Goal: Information Seeking & Learning: Find specific fact

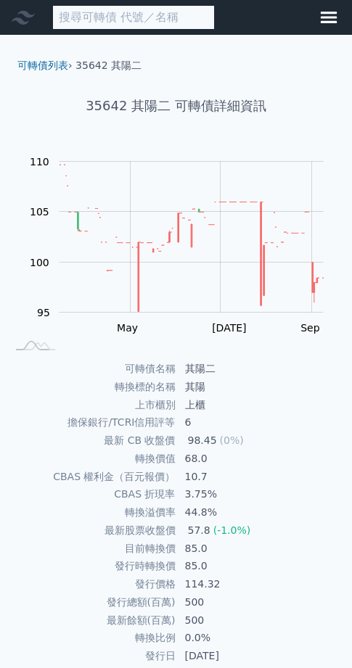
click at [136, 20] on input at bounding box center [133, 17] width 162 height 25
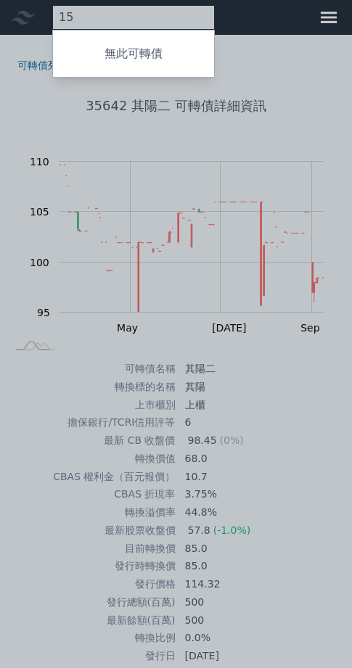
type input "1"
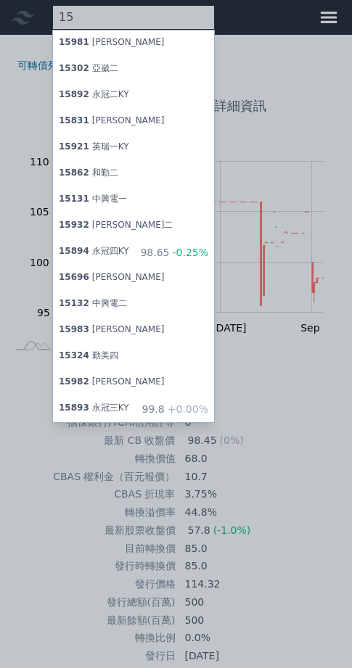
type input "1"
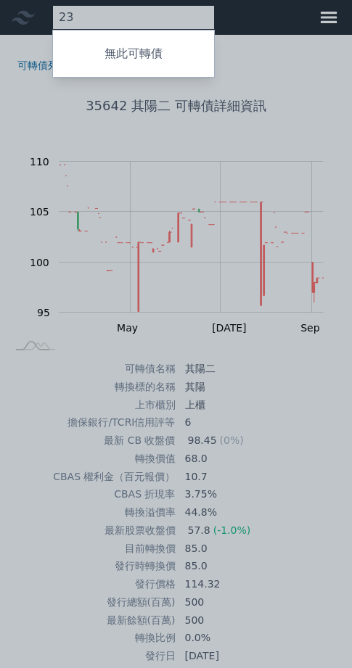
type input "2"
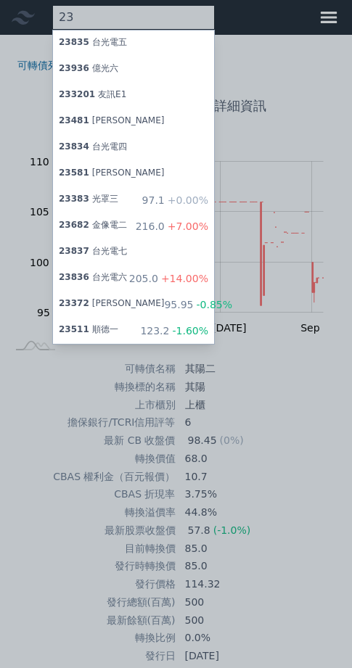
type input "2"
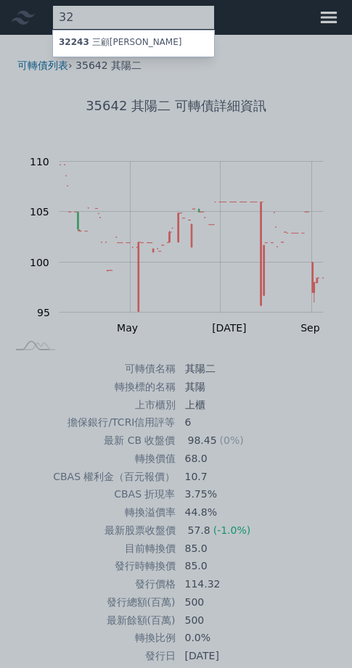
type input "3"
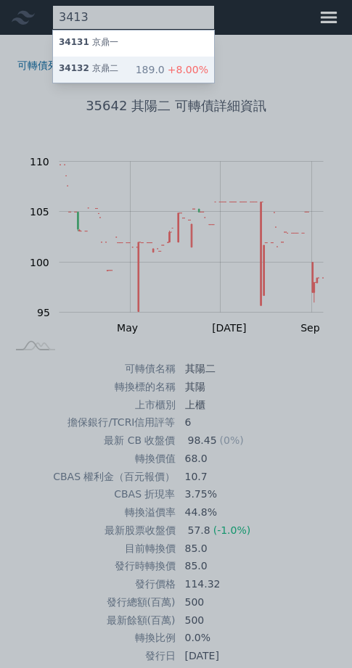
type input "3413"
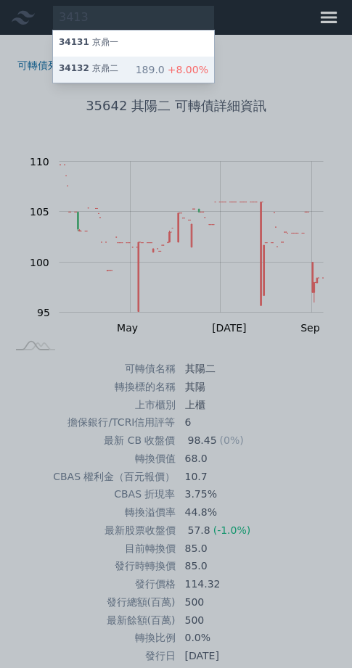
click at [170, 75] on div "34132 京鼎二 189.0 +8.00%" at bounding box center [133, 70] width 161 height 26
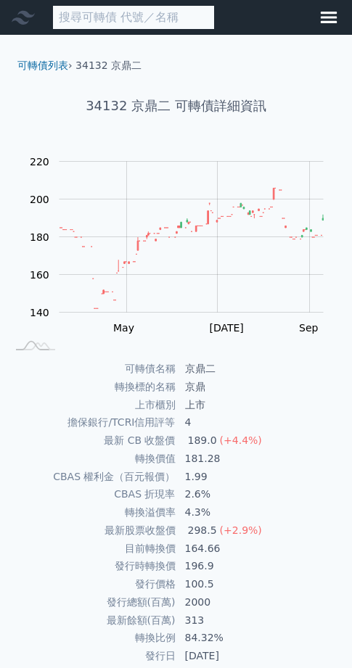
click at [157, 18] on input at bounding box center [133, 17] width 162 height 25
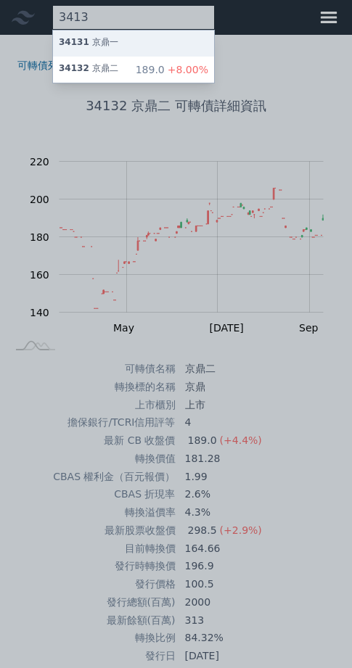
type input "3413"
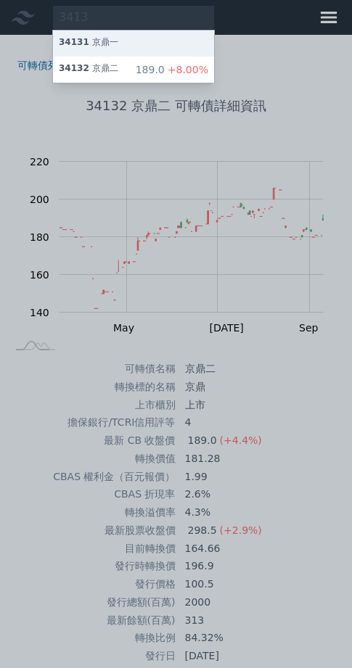
click at [154, 46] on div "34131 京鼎一" at bounding box center [133, 43] width 161 height 26
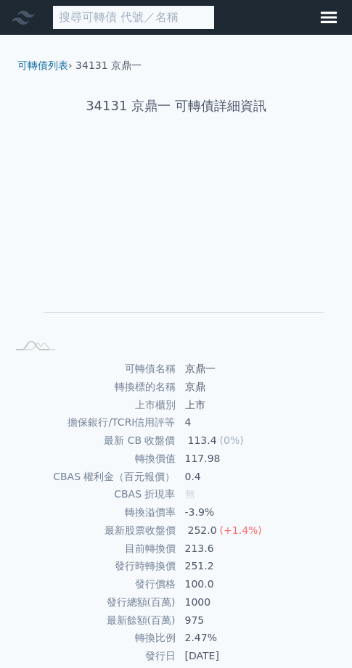
click at [147, 15] on input at bounding box center [133, 17] width 162 height 25
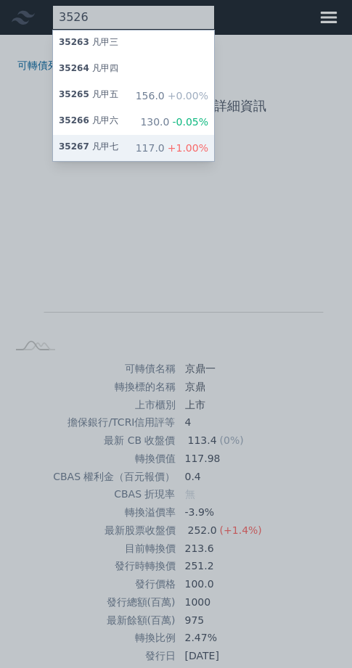
type input "3526"
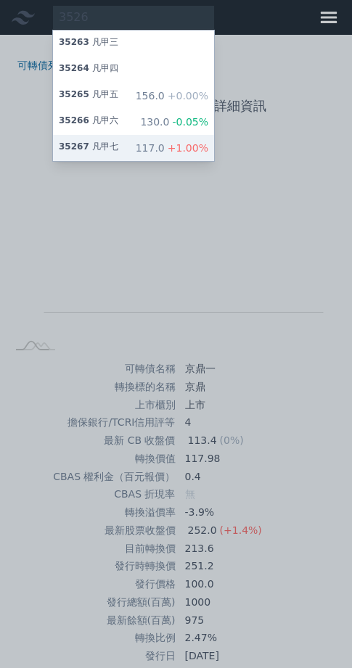
click at [194, 155] on div "117.0 +1.00%" at bounding box center [172, 148] width 73 height 15
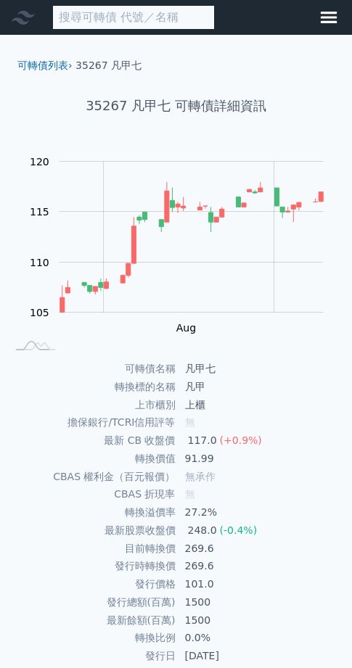
click at [158, 17] on input at bounding box center [133, 17] width 162 height 25
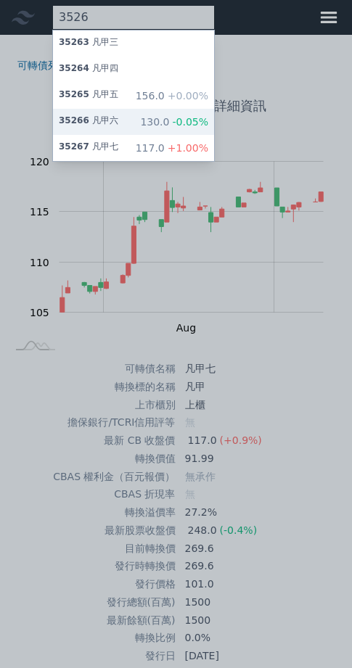
type input "3526"
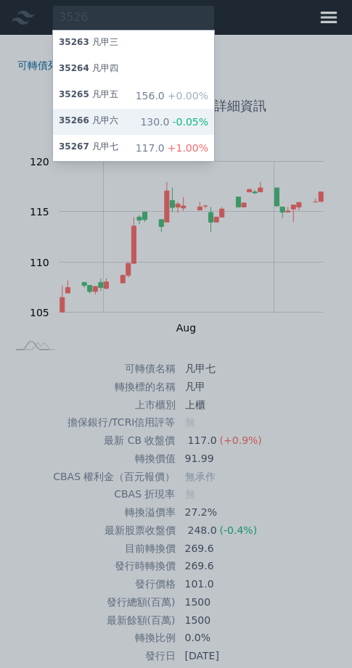
click at [153, 135] on div "35266 凡甲六 130.0 -0.05%" at bounding box center [133, 122] width 161 height 26
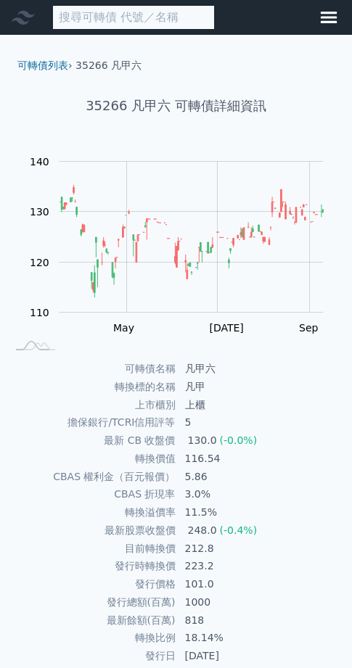
click at [196, 25] on input at bounding box center [133, 17] width 162 height 25
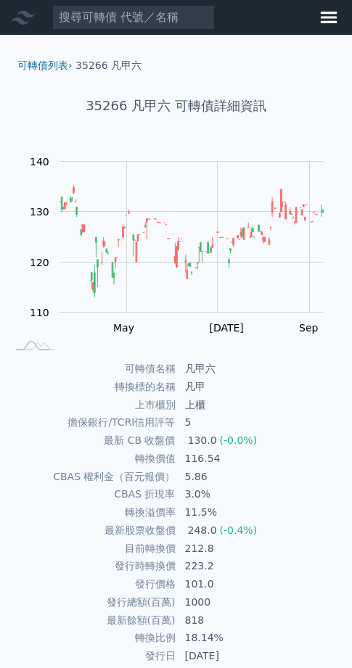
click at [262, 92] on div "35266 凡甲六 可轉債詳細資訊" at bounding box center [176, 106] width 340 height 67
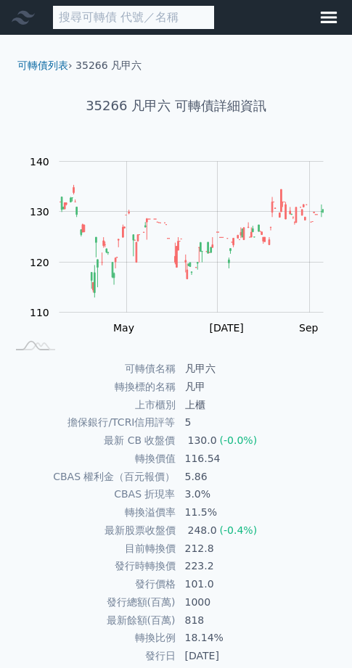
click at [154, 9] on input at bounding box center [133, 17] width 162 height 25
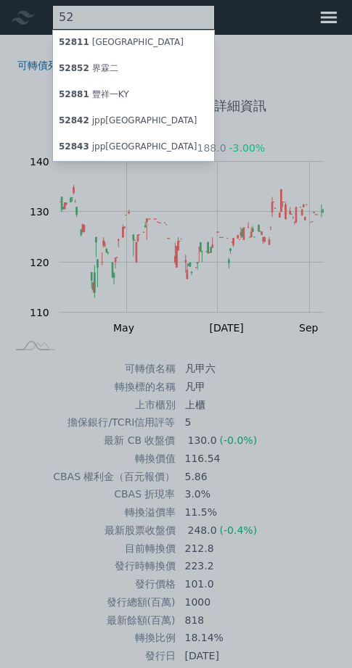
type input "5"
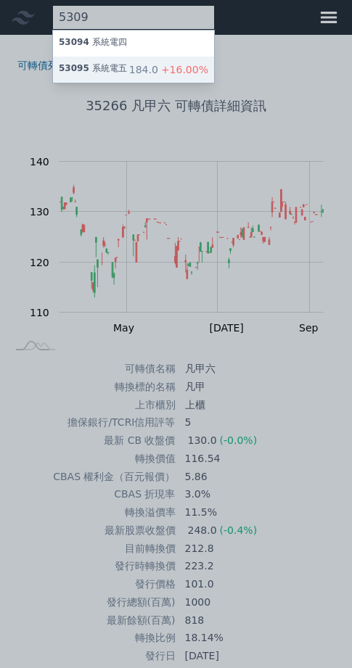
type input "5309"
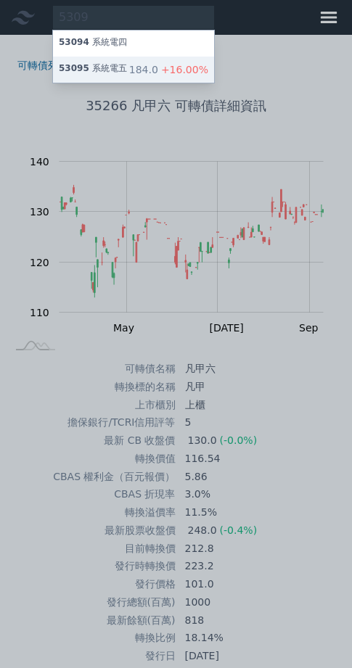
click at [178, 77] on div "184.0 +16.00%" at bounding box center [168, 69] width 79 height 15
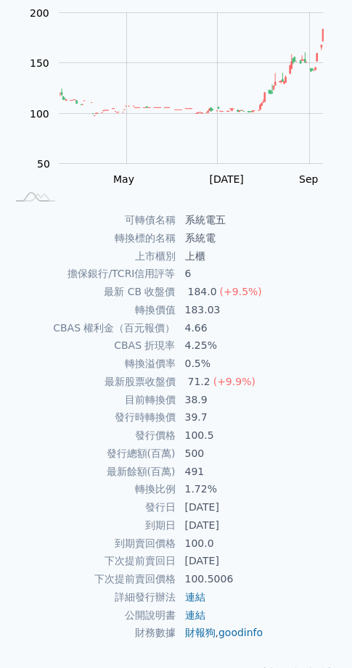
scroll to position [302, 0]
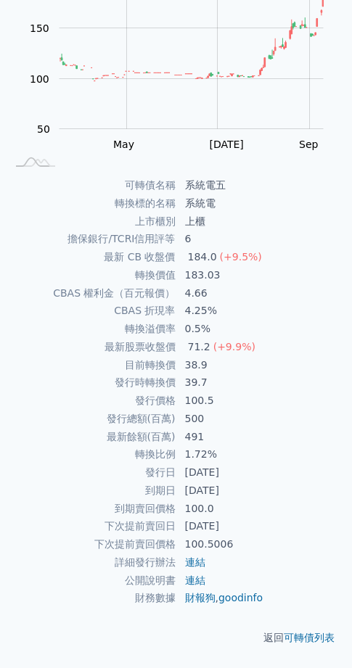
drag, startPoint x: 189, startPoint y: 67, endPoint x: 218, endPoint y: 0, distance: 73.7
click at [189, 67] on rect at bounding box center [173, 68] width 323 height 203
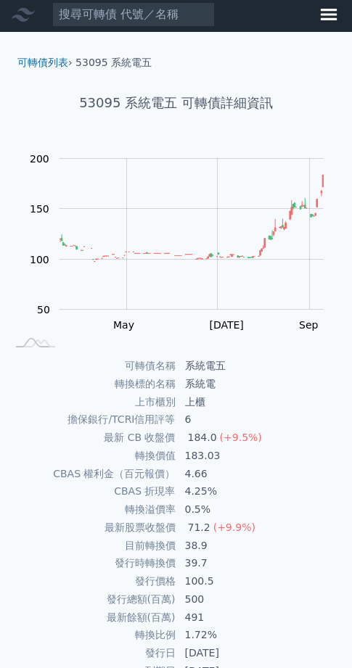
scroll to position [0, 0]
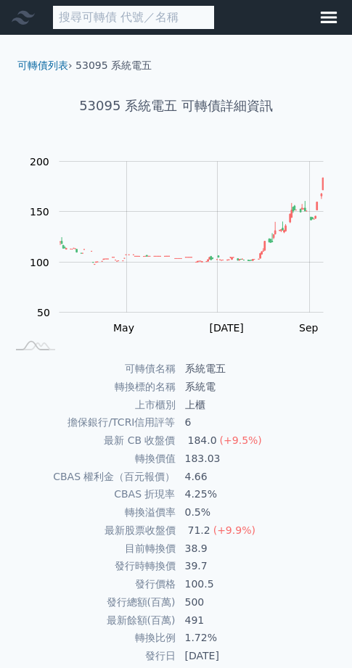
click at [138, 18] on input at bounding box center [133, 17] width 162 height 25
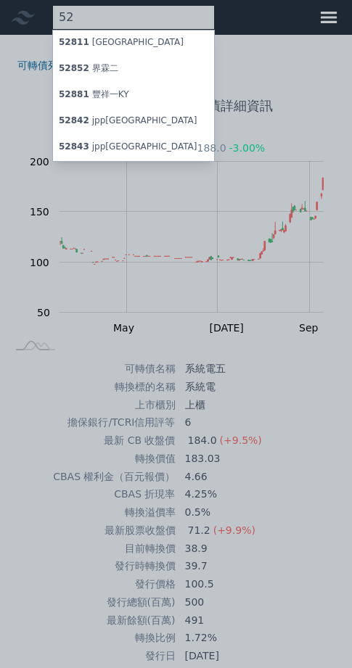
type input "5"
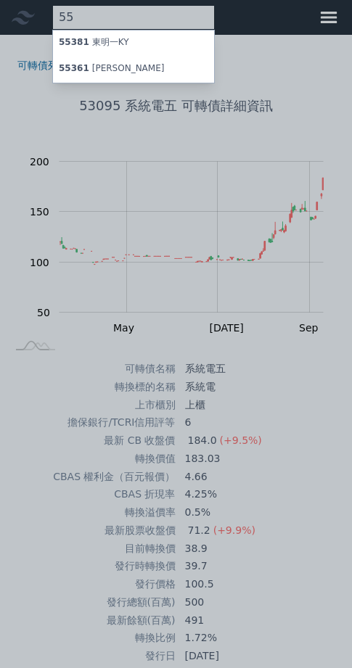
type input "5"
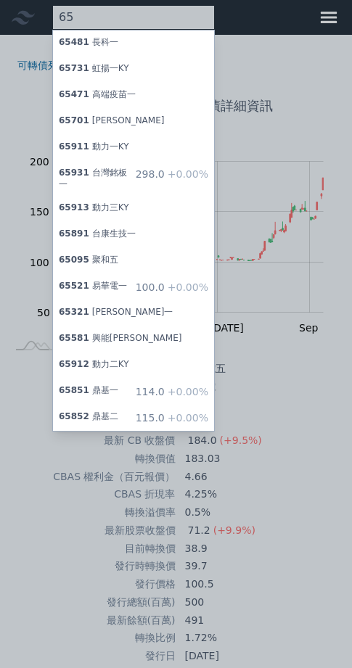
type input "6"
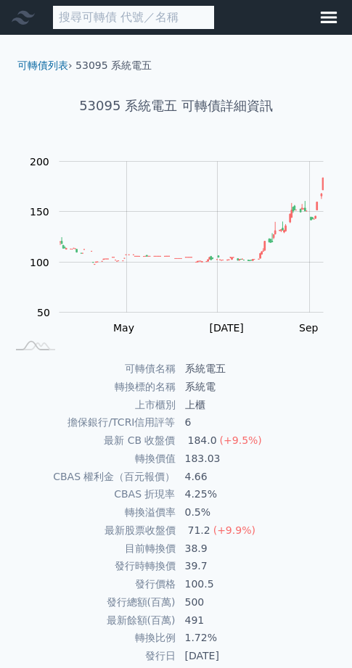
click at [154, 25] on input at bounding box center [133, 17] width 162 height 25
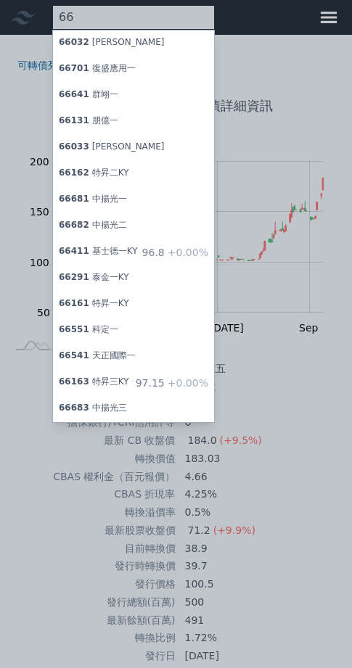
type input "6"
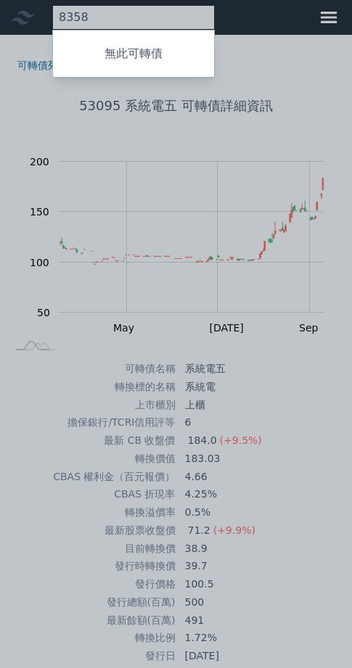
type input "8358"
